Goal: Information Seeking & Learning: Check status

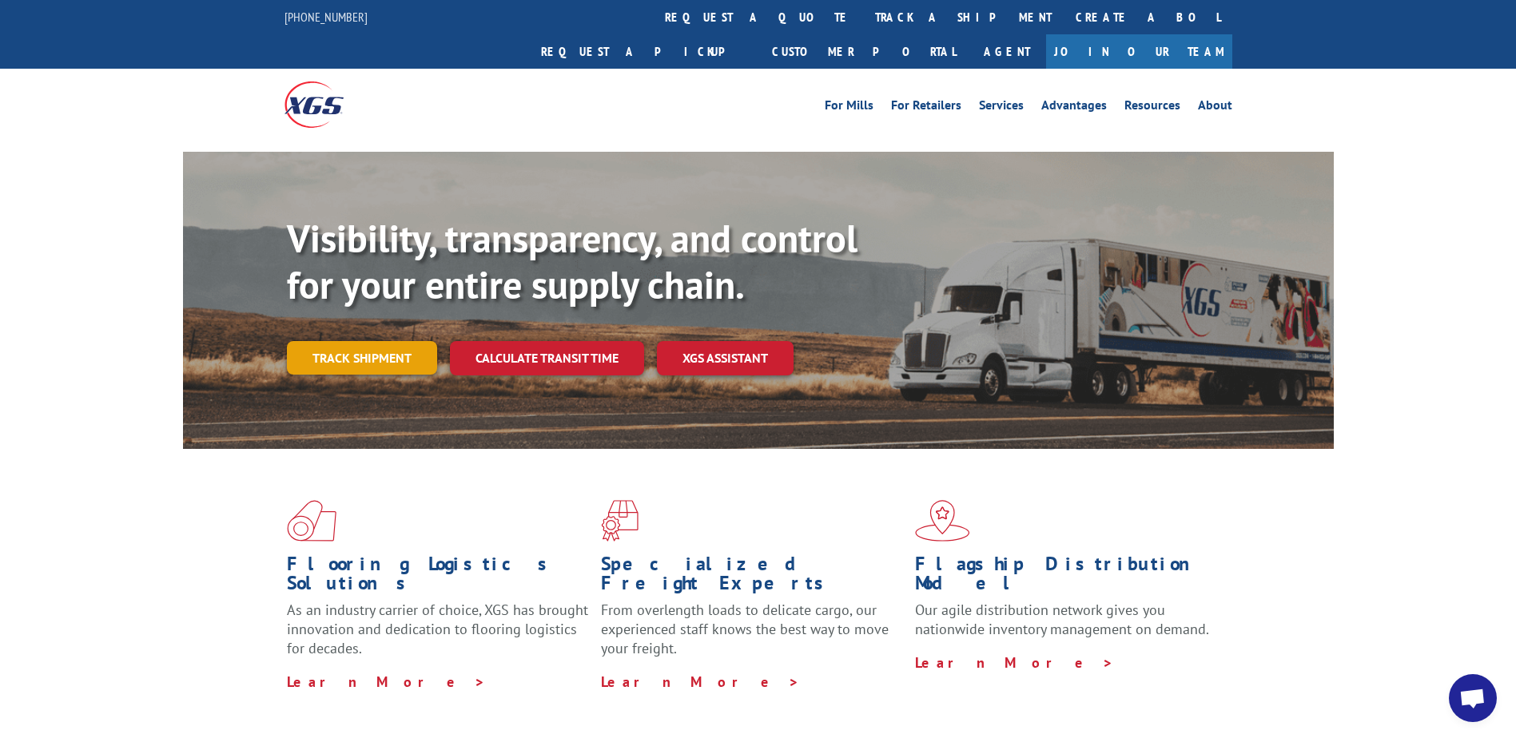
click at [393, 341] on link "Track shipment" at bounding box center [362, 358] width 150 height 34
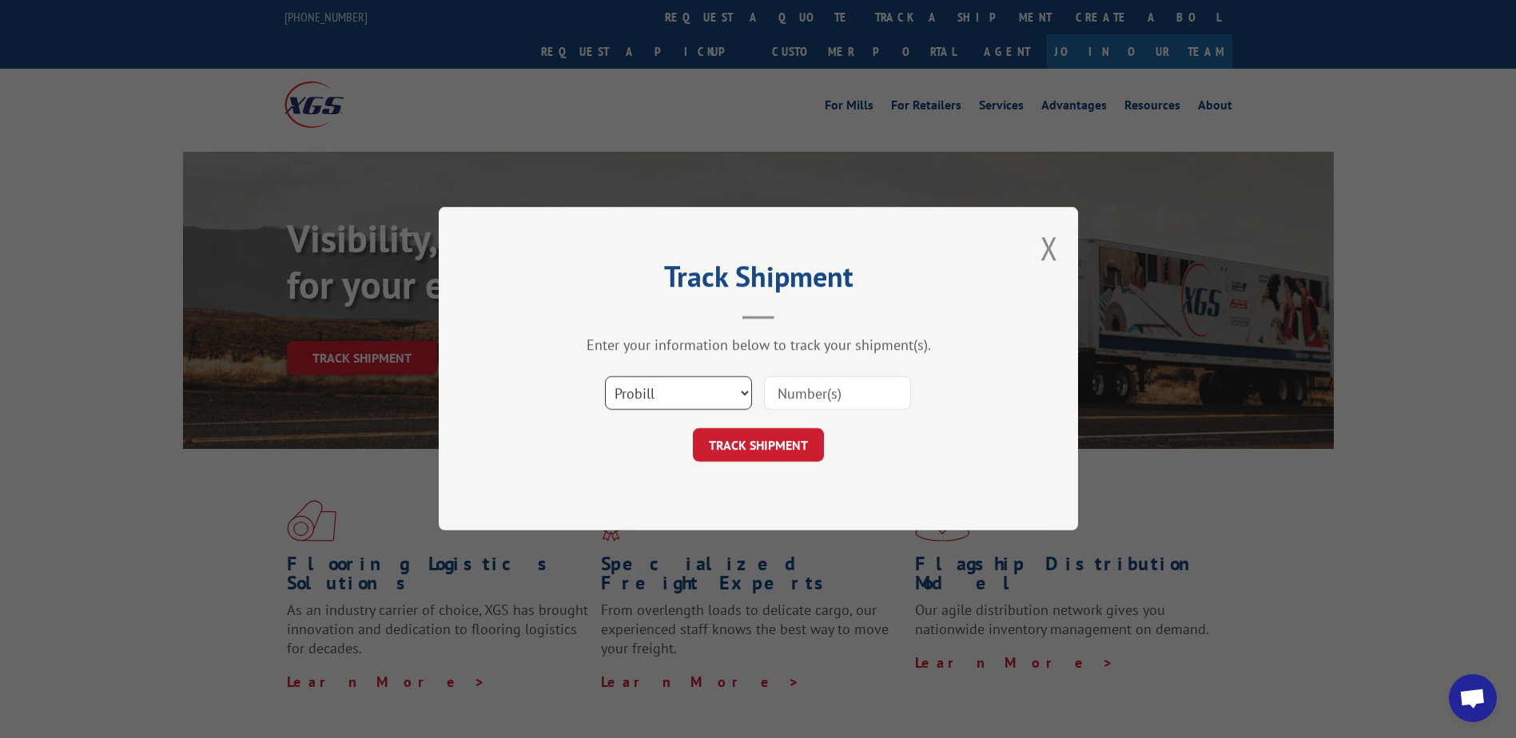
click at [667, 392] on select "Select category... Probill BOL PO" at bounding box center [678, 394] width 147 height 34
select select "bol"
click at [605, 377] on select "Select category... Probill BOL PO" at bounding box center [678, 394] width 147 height 34
click at [855, 393] on input at bounding box center [837, 394] width 147 height 34
type input "2883009"
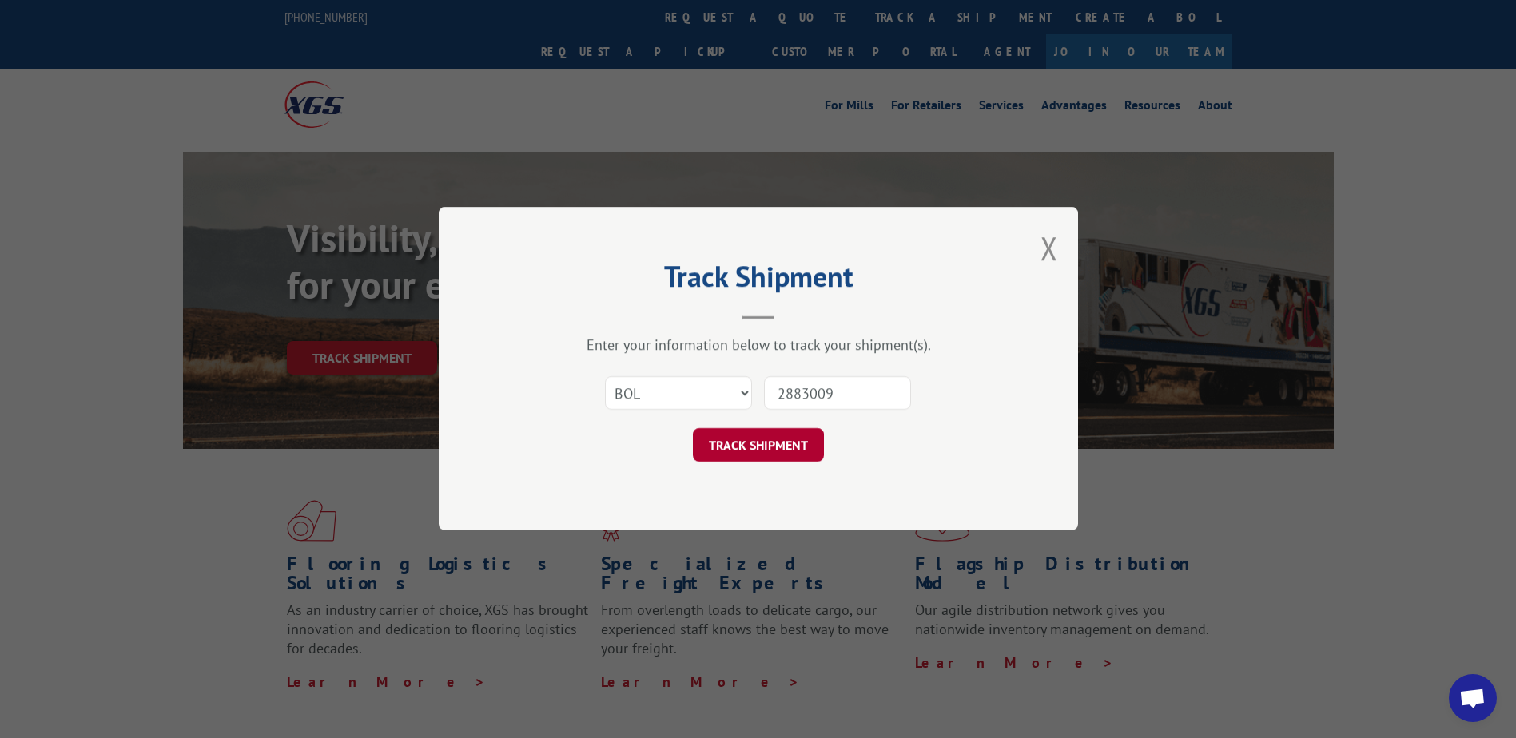
click at [747, 451] on button "TRACK SHIPMENT" at bounding box center [758, 446] width 131 height 34
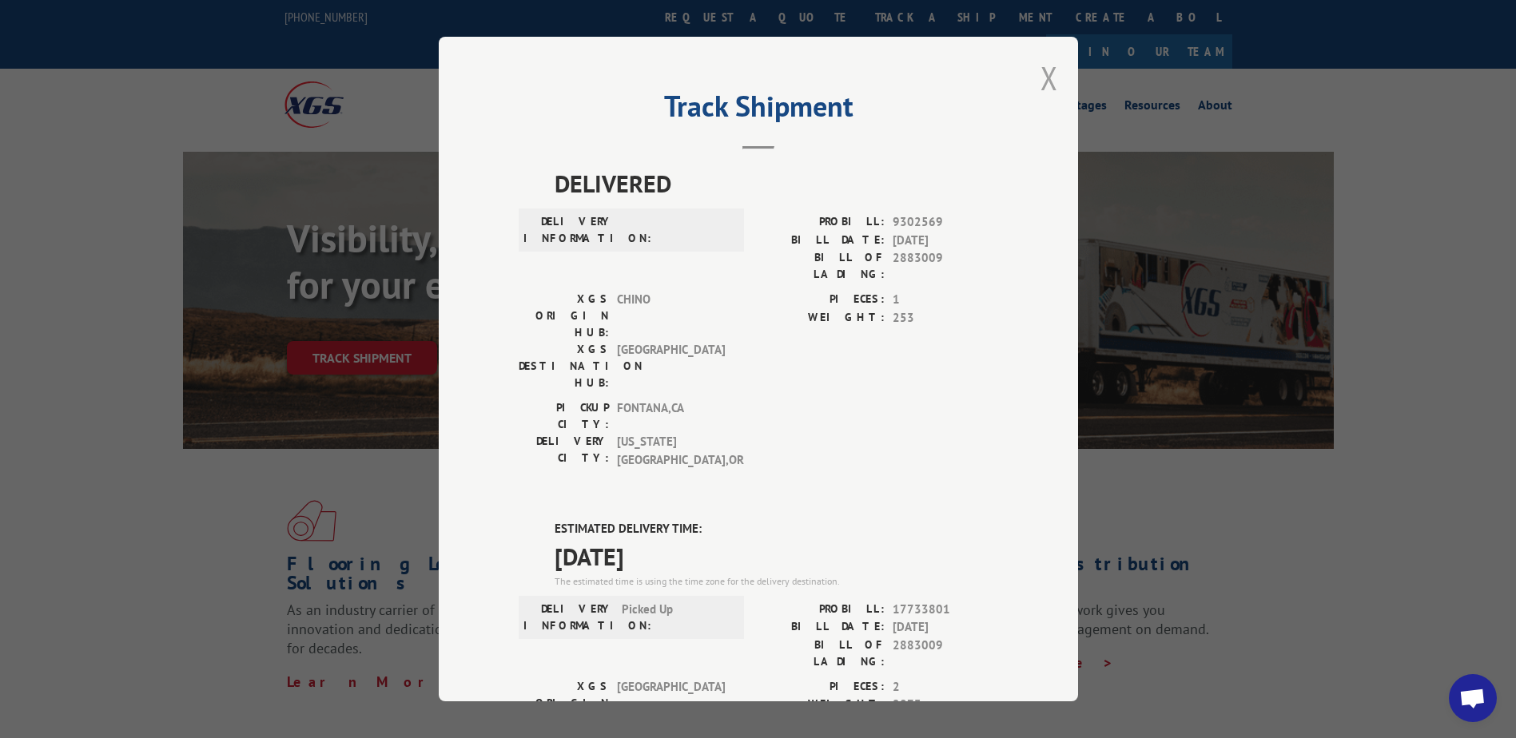
click at [1051, 79] on button "Close modal" at bounding box center [1050, 78] width 18 height 42
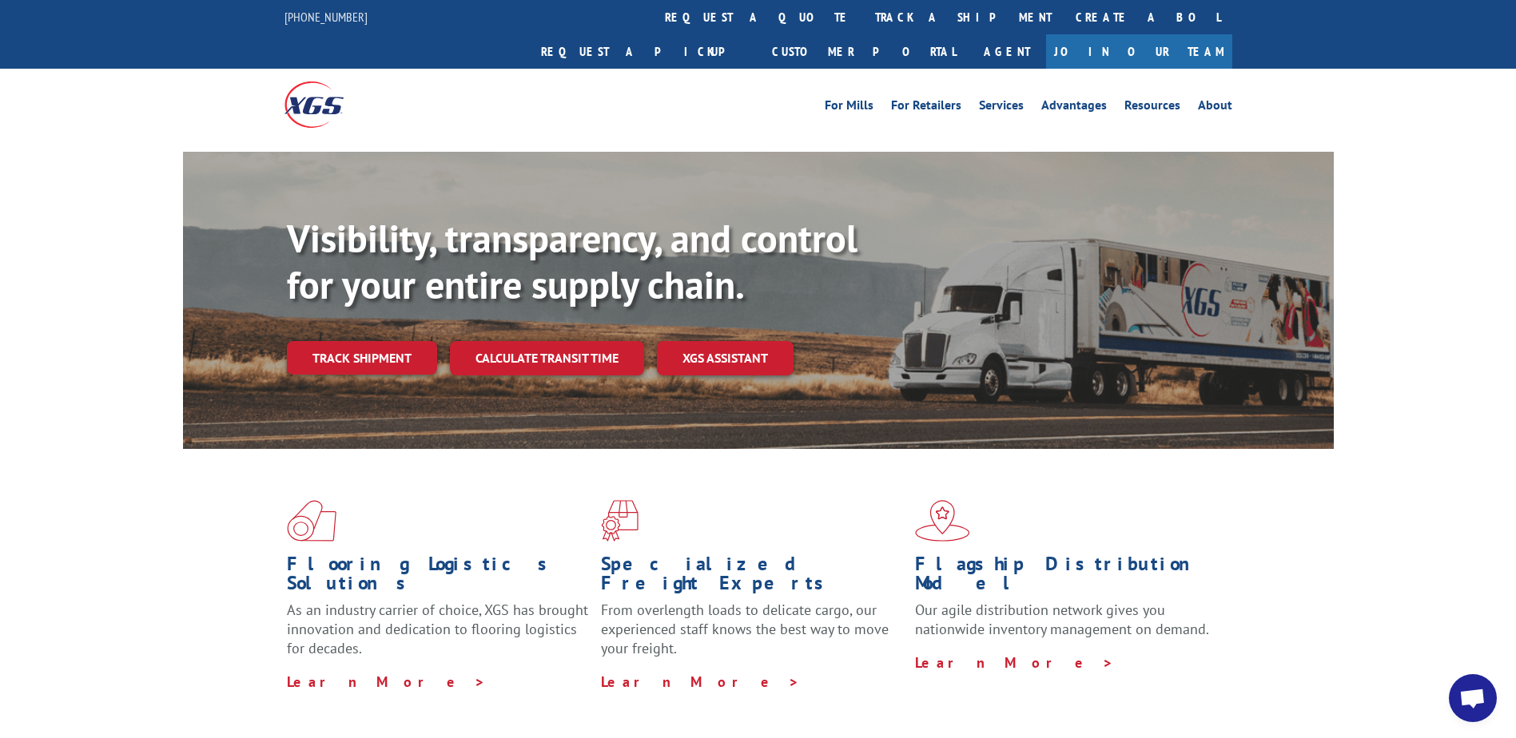
click at [1227, 677] on div "Flooring Logistics Solutions As an industry carrier of choice, XGS has brought …" at bounding box center [758, 595] width 1151 height 293
click at [1353, 515] on div "Flooring Logistics Solutions As an industry carrier of choice, XGS has brought …" at bounding box center [758, 609] width 1516 height 321
